Goal: Task Accomplishment & Management: Manage account settings

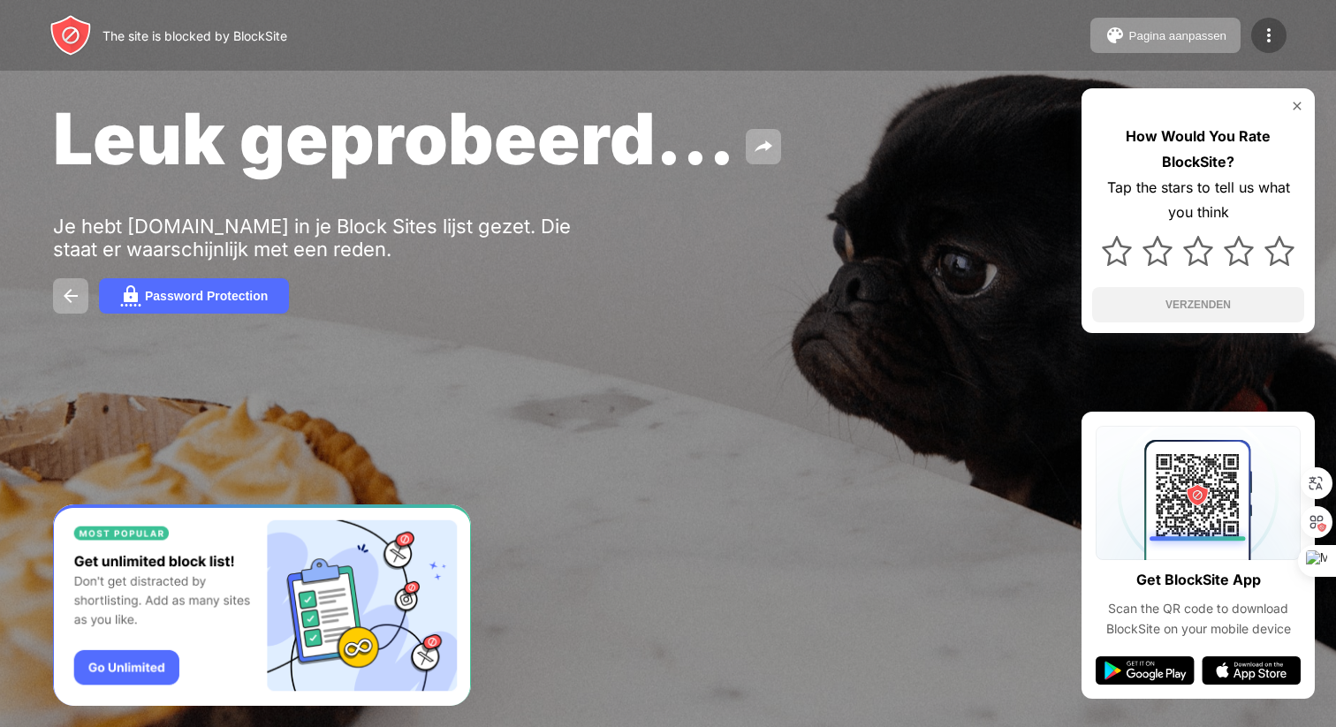
click at [1270, 31] on img at bounding box center [1269, 35] width 21 height 21
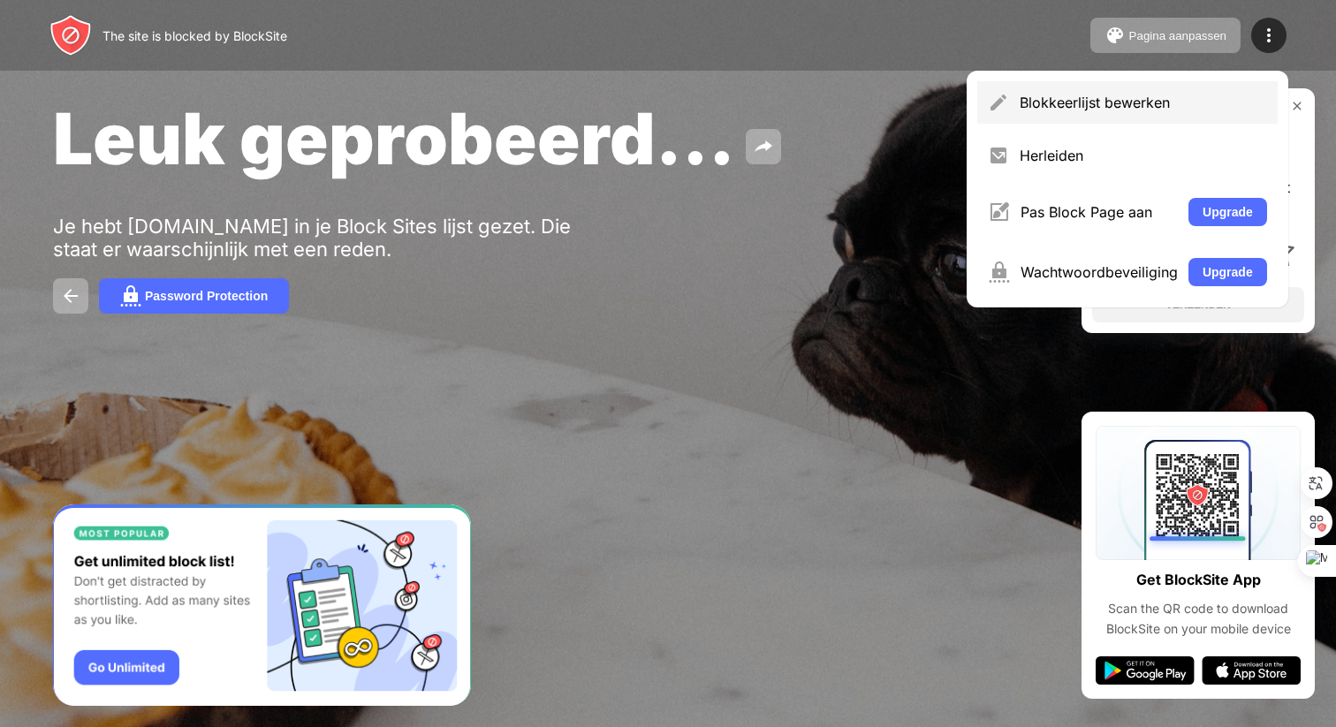
click at [1115, 98] on div "Blokkeerlijst bewerken" at bounding box center [1143, 103] width 247 height 18
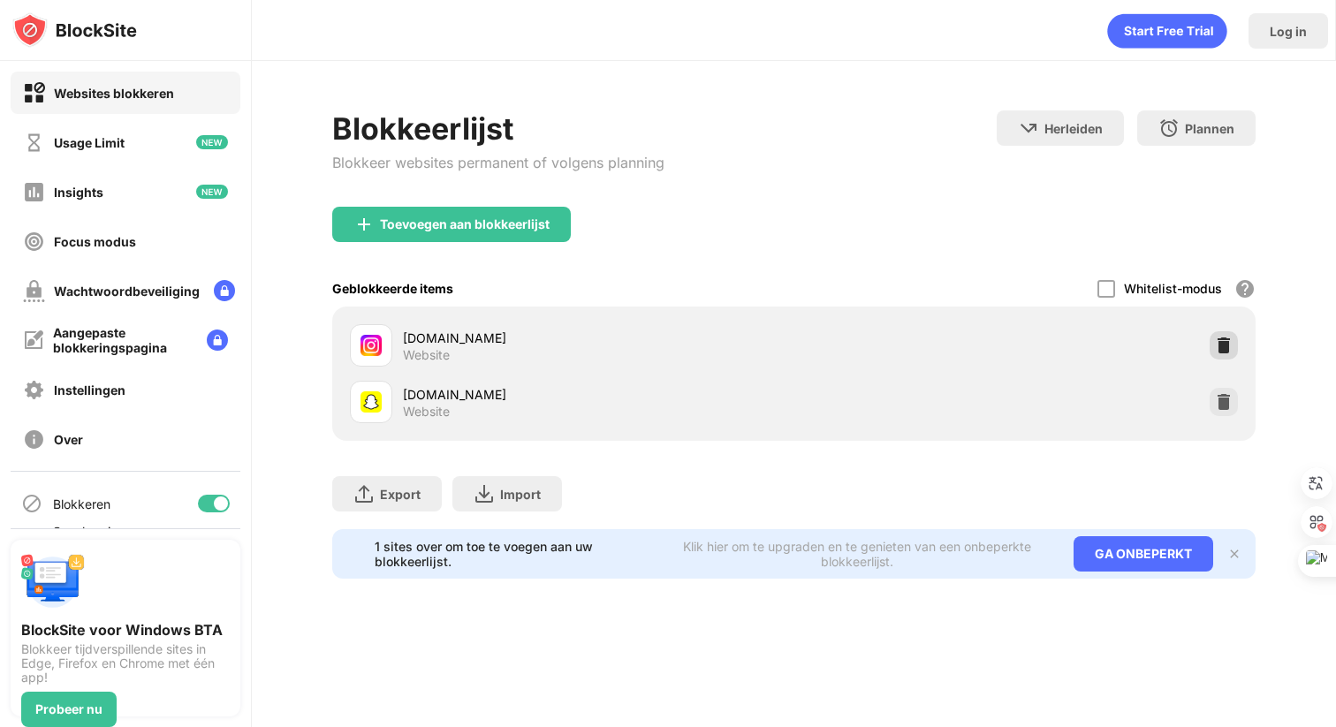
click at [1226, 346] on img at bounding box center [1224, 346] width 18 height 18
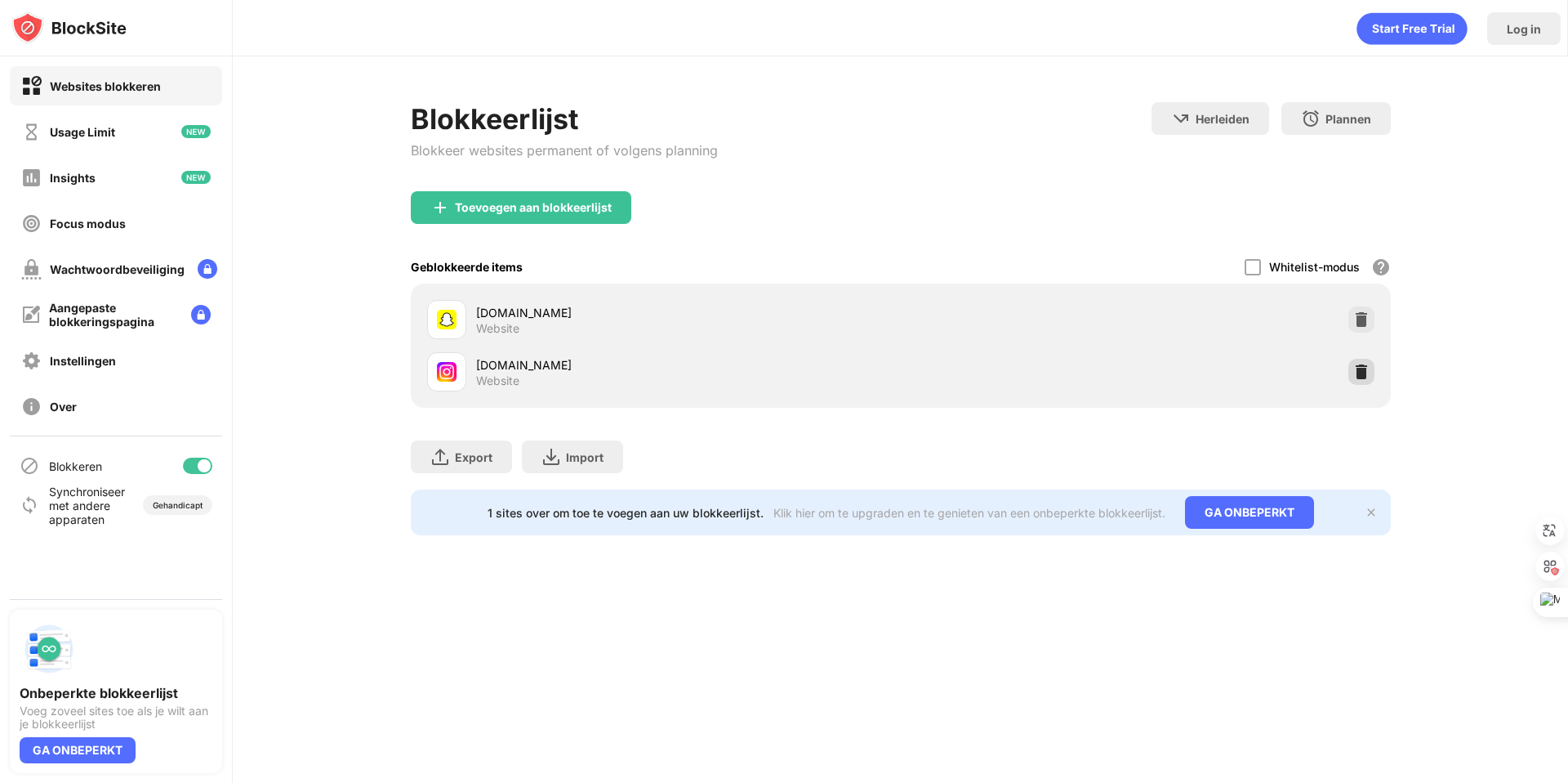
click at [1357, 369] on img at bounding box center [1361, 372] width 17 height 17
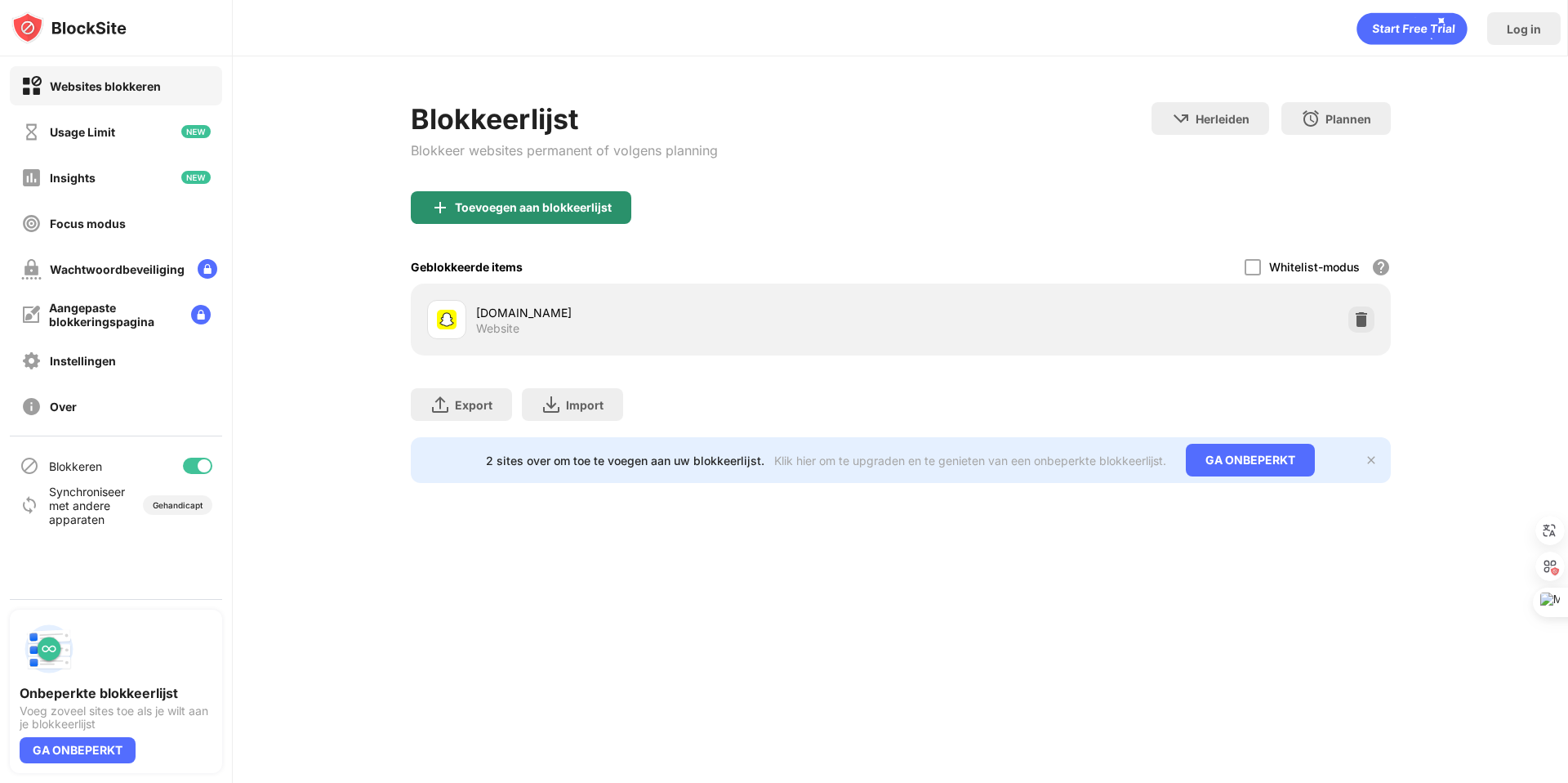
click at [524, 202] on div "Toevoegen aan blokkeerlijst" at bounding box center [533, 207] width 157 height 13
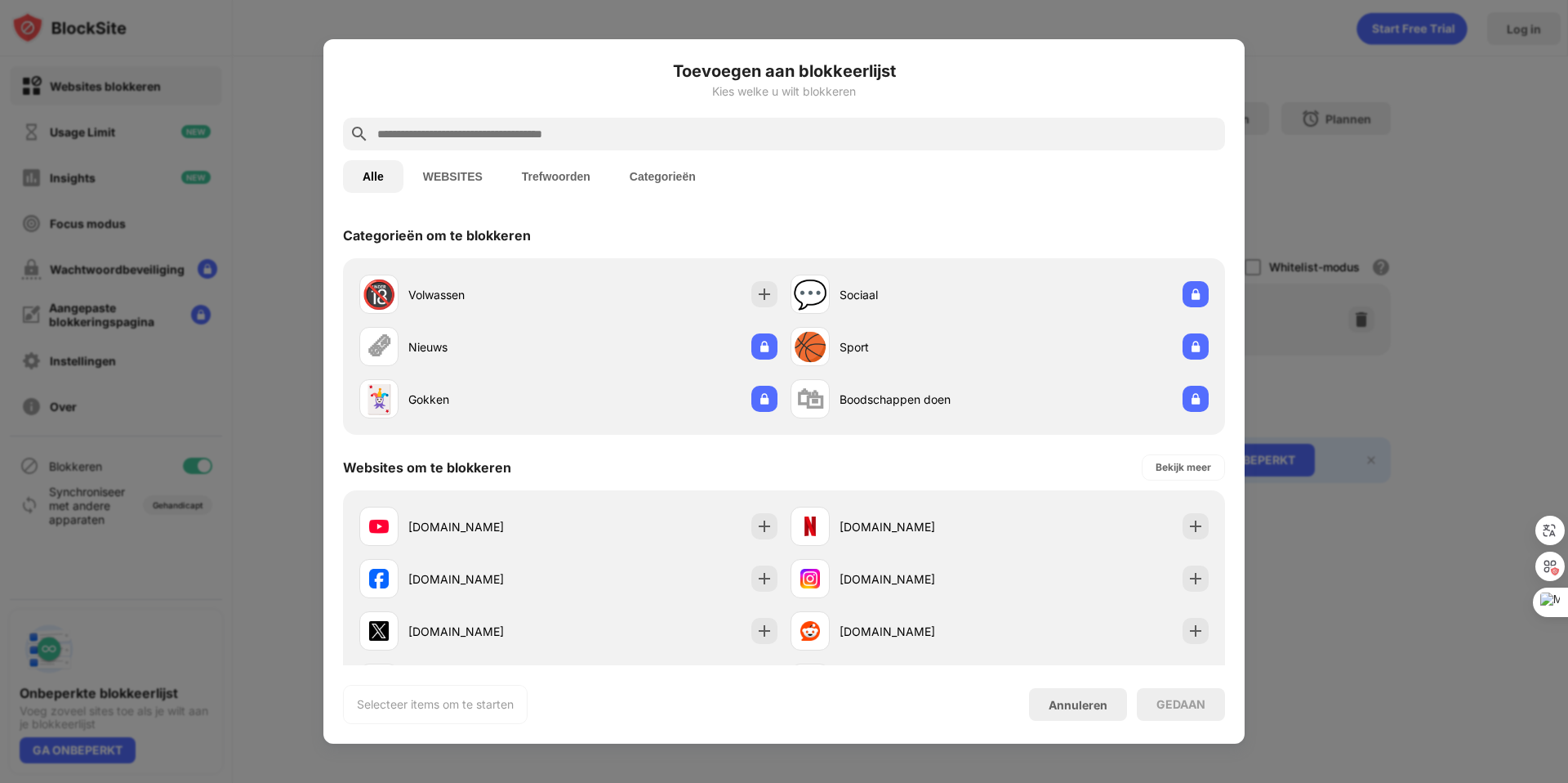
click at [492, 135] on input "text" at bounding box center [797, 133] width 843 height 19
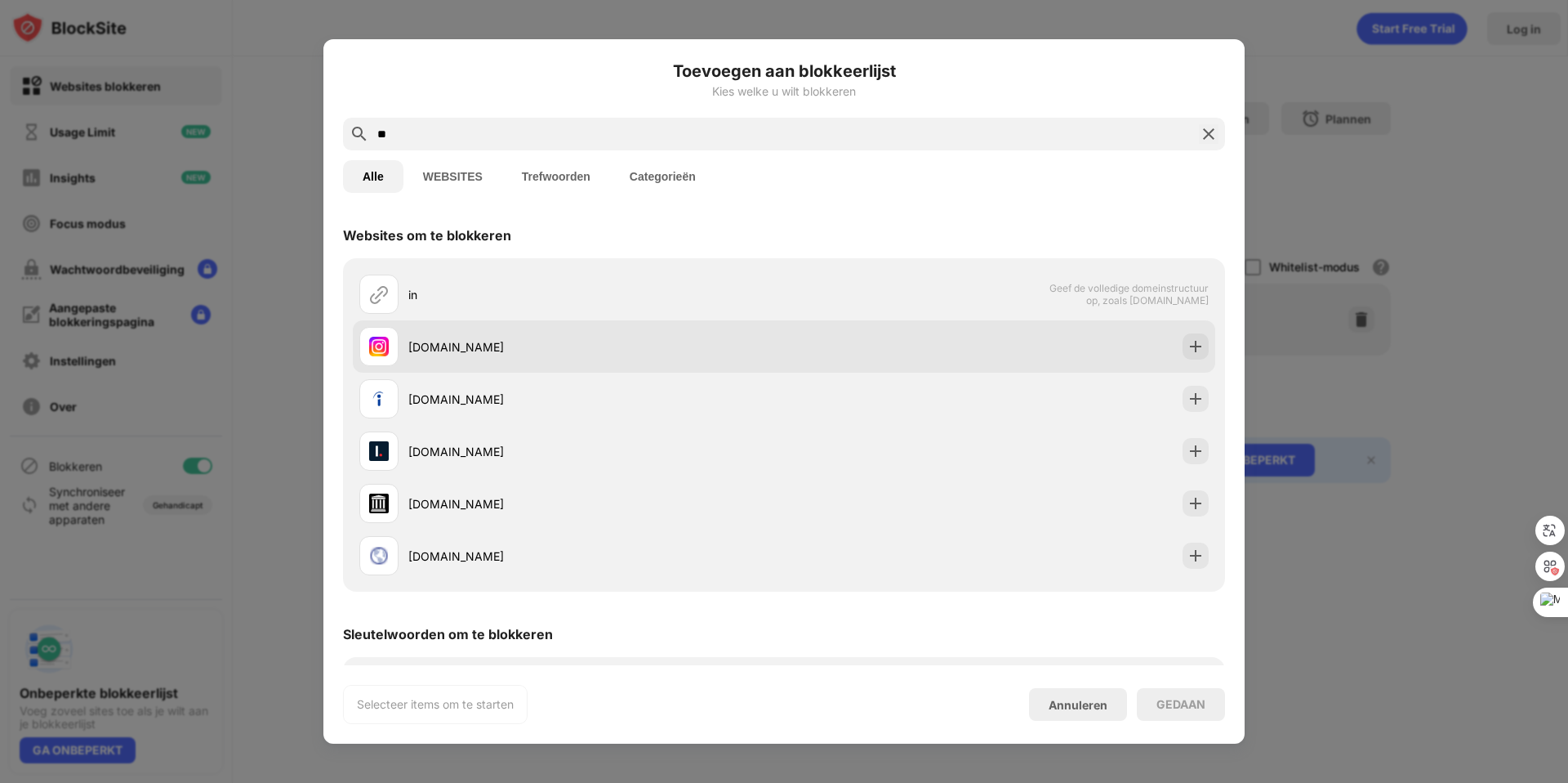
type input "**"
click at [536, 344] on div "[DOMAIN_NAME]" at bounding box center [596, 347] width 376 height 18
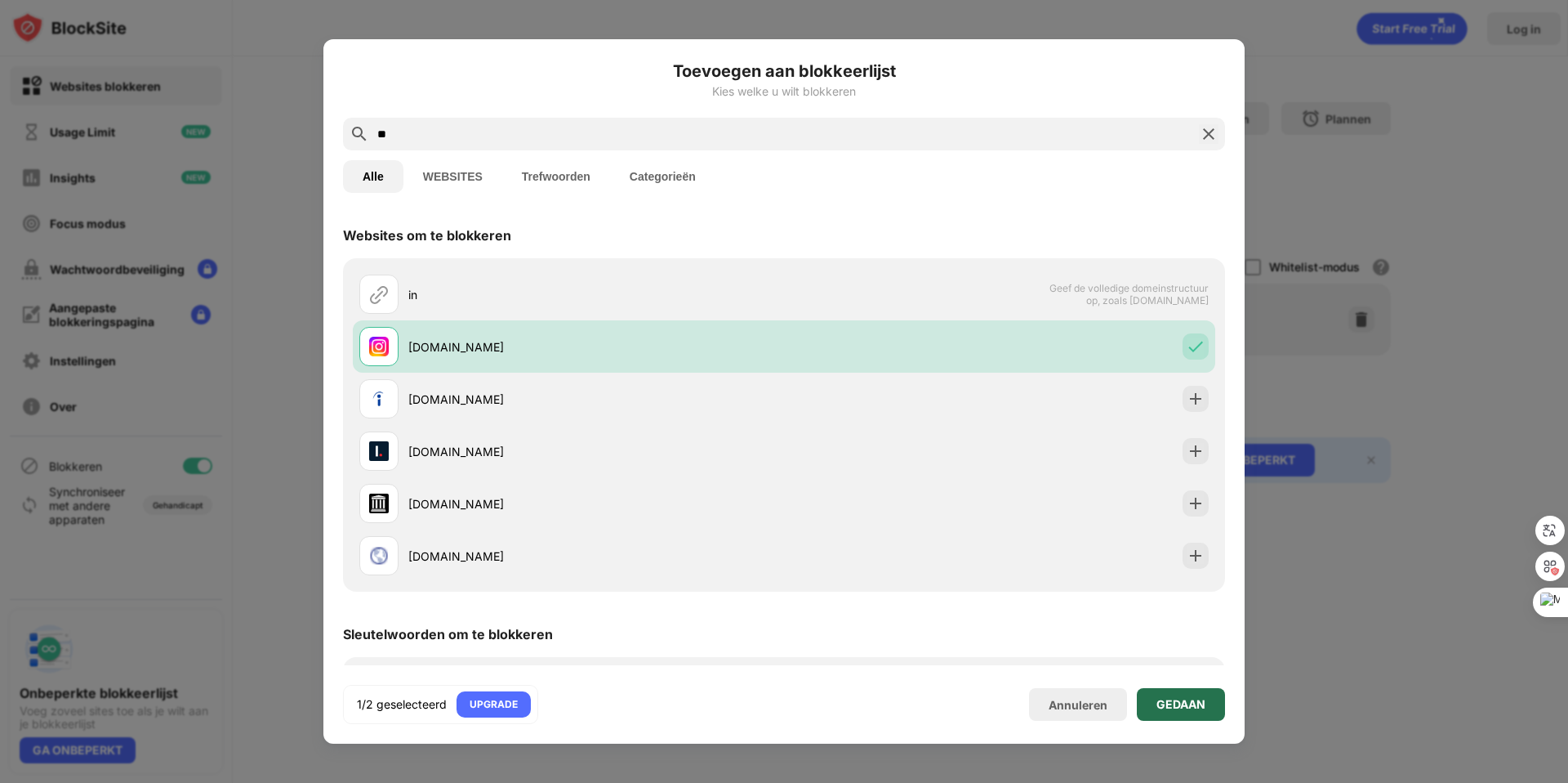
click at [1197, 712] on div "GEDAAN" at bounding box center [1180, 703] width 88 height 32
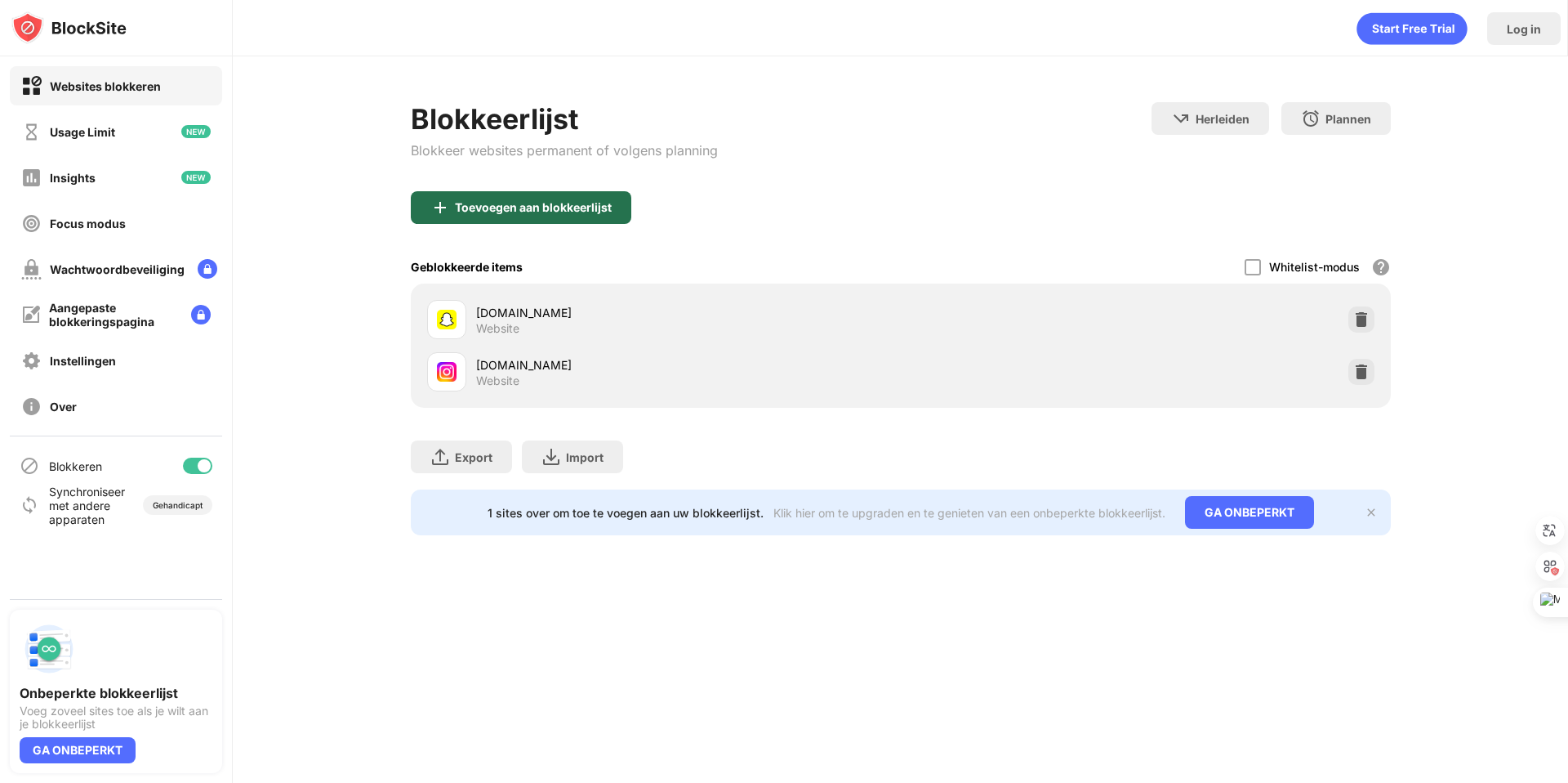
click at [559, 214] on div "Toevoegen aan blokkeerlijst" at bounding box center [521, 207] width 221 height 32
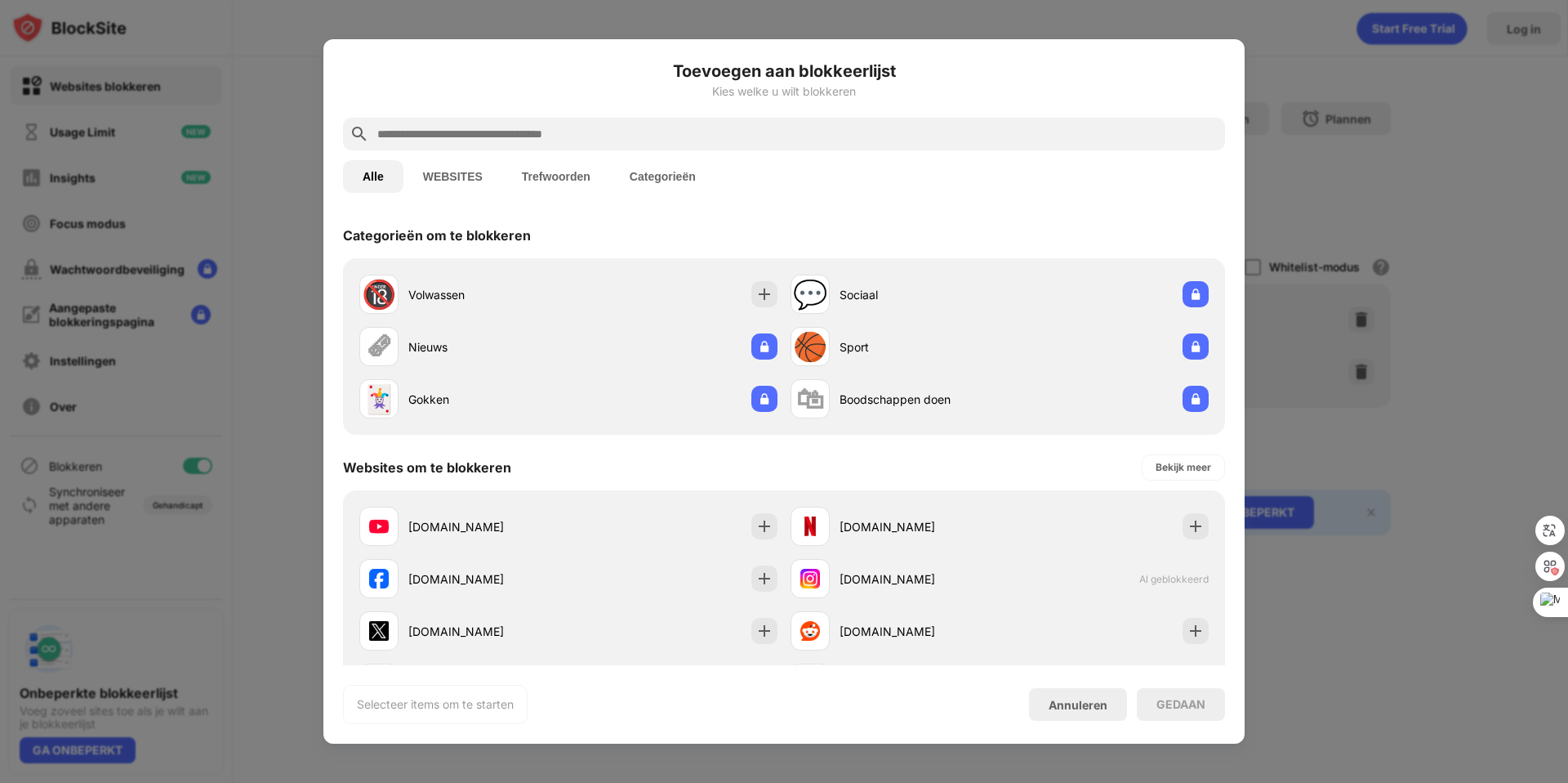
click at [517, 136] on input "text" at bounding box center [797, 133] width 843 height 19
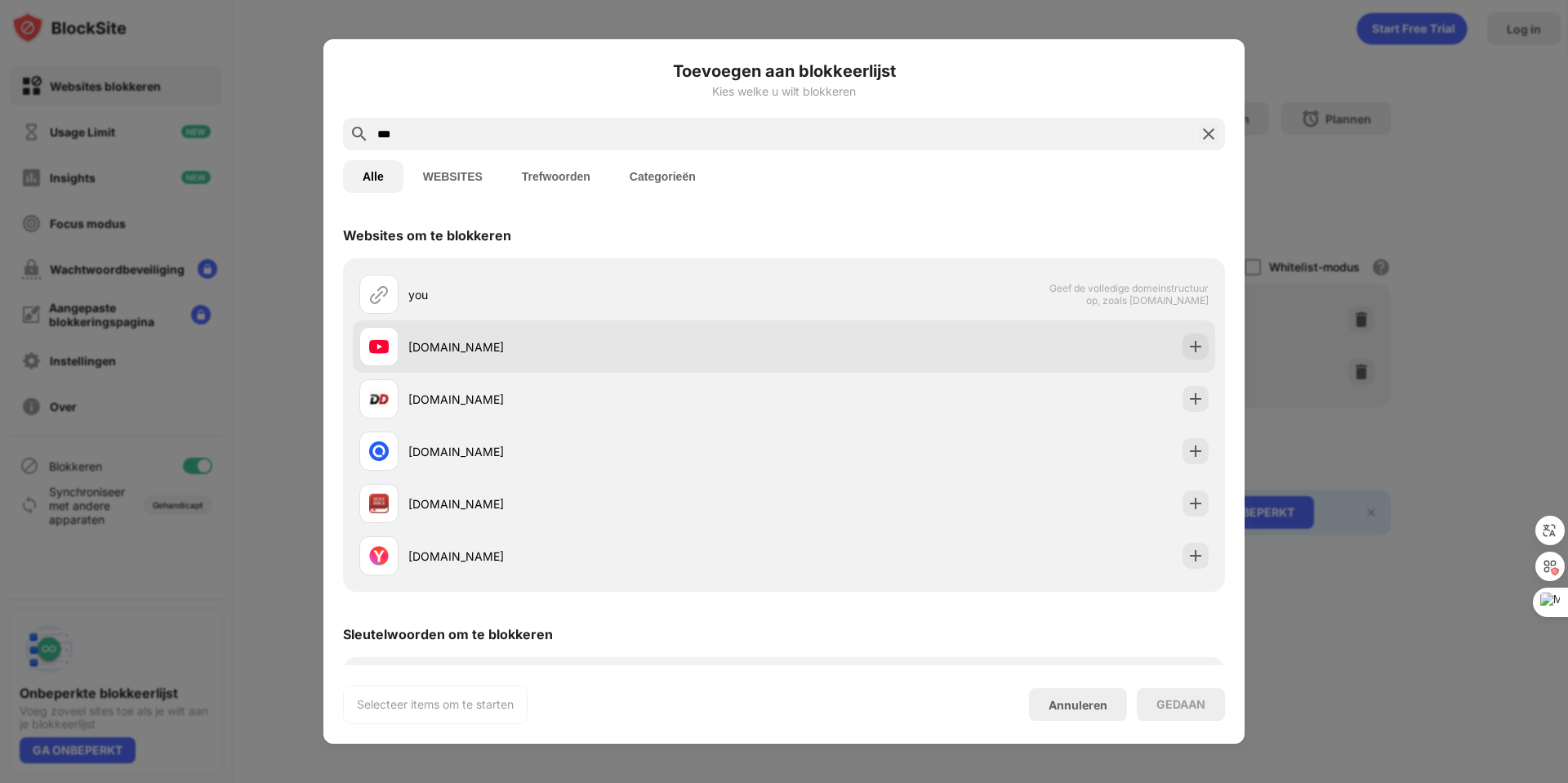
type input "***"
click at [519, 331] on div "[DOMAIN_NAME]" at bounding box center [572, 347] width 425 height 39
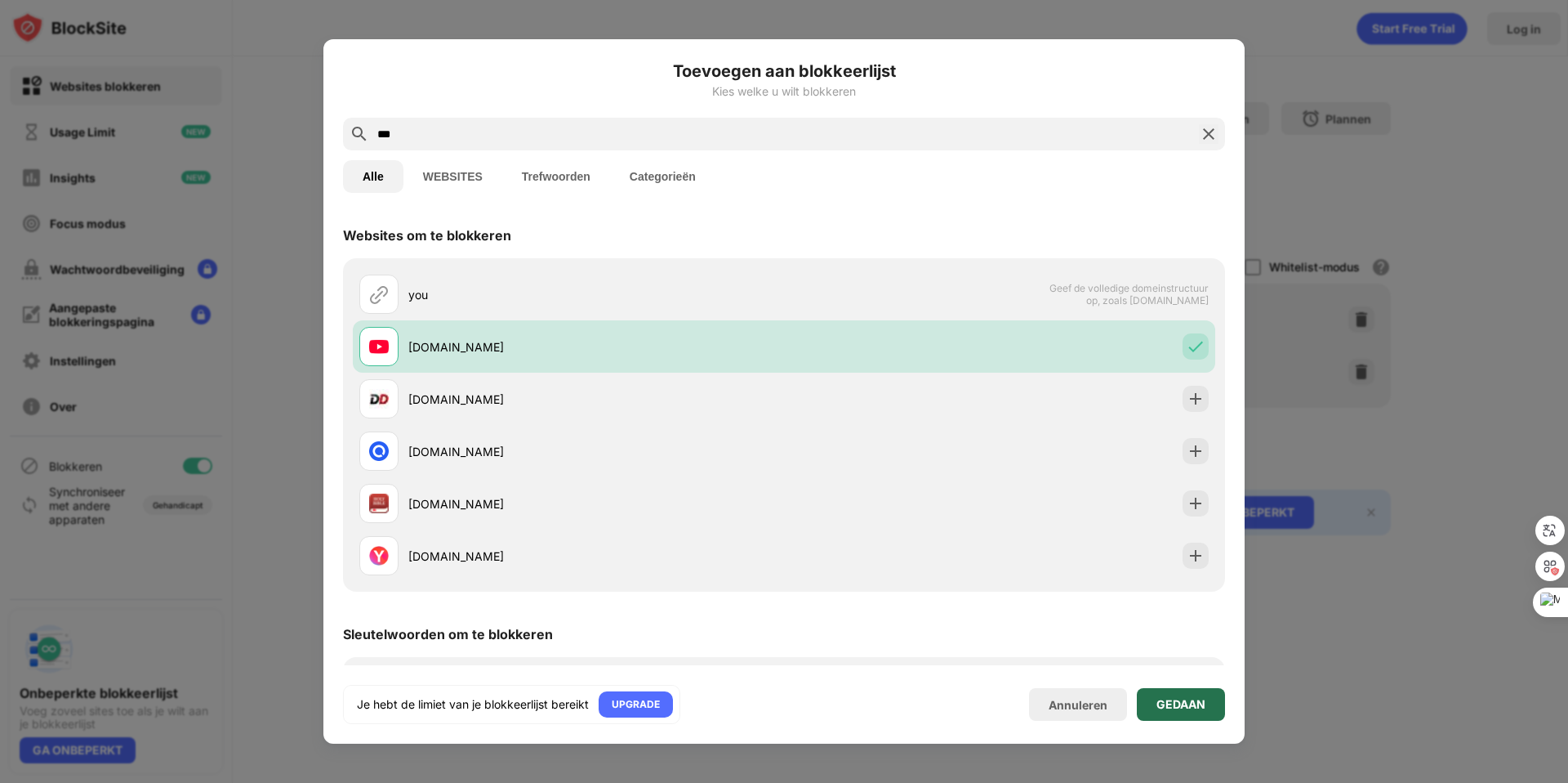
click at [1200, 707] on div "GEDAAN" at bounding box center [1180, 704] width 49 height 13
